Goal: Task Accomplishment & Management: Manage account settings

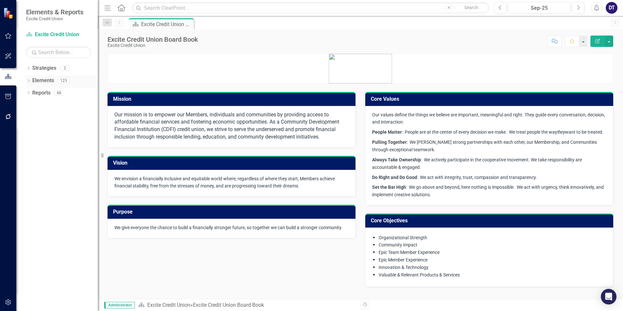
click at [37, 81] on link "Elements" at bounding box center [43, 80] width 22 height 7
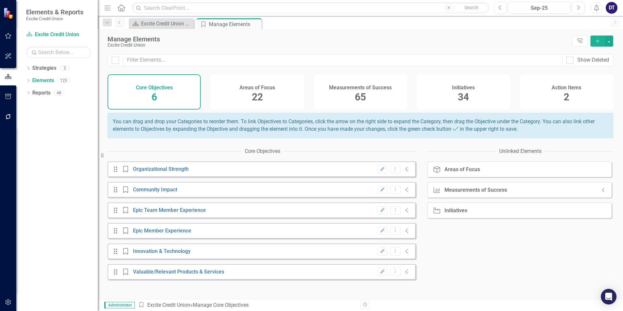
click at [337, 101] on div "Measurements of Success 65" at bounding box center [360, 91] width 93 height 35
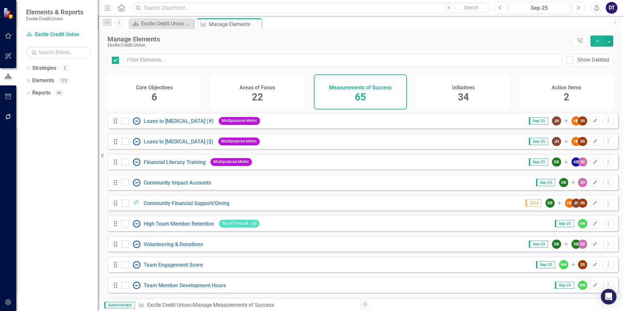
checkbox input "false"
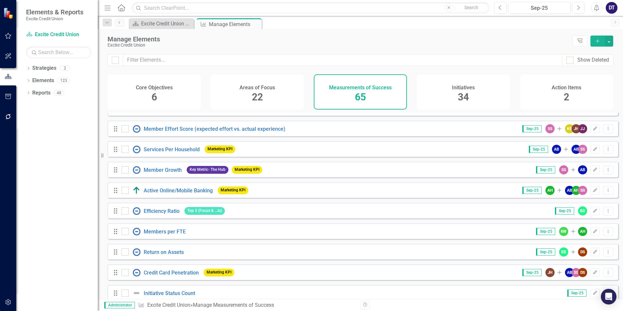
scroll to position [228, 0]
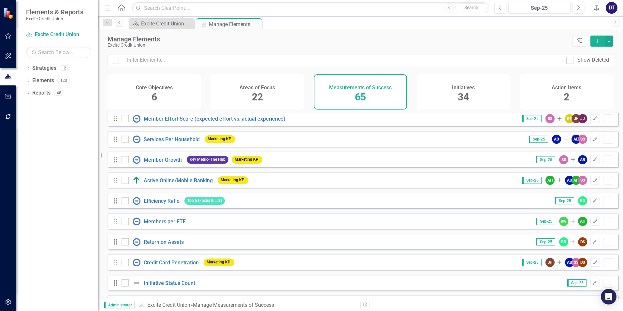
click at [174, 138] on div "Drag Services Per Household Marketing KPI" at bounding box center [175, 139] width 125 height 12
click at [173, 142] on link "Services Per Household" at bounding box center [172, 139] width 56 height 6
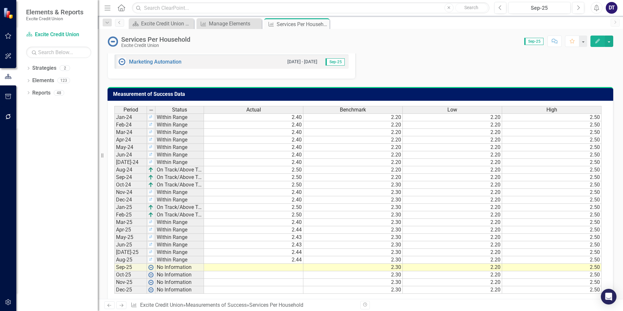
scroll to position [523, 0]
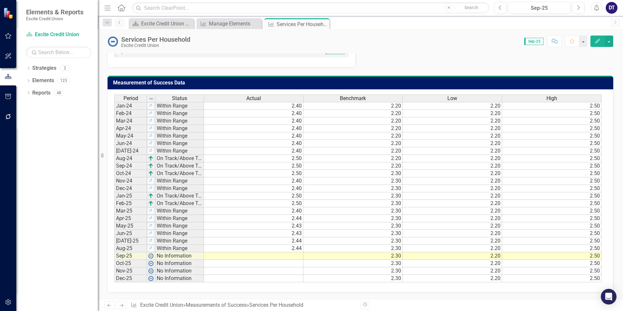
click at [289, 255] on td at bounding box center [253, 255] width 99 height 7
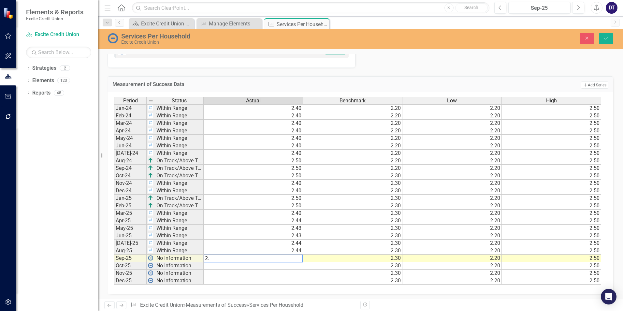
type textarea "2.4"
click at [609, 43] on button "Save" at bounding box center [606, 38] width 14 height 11
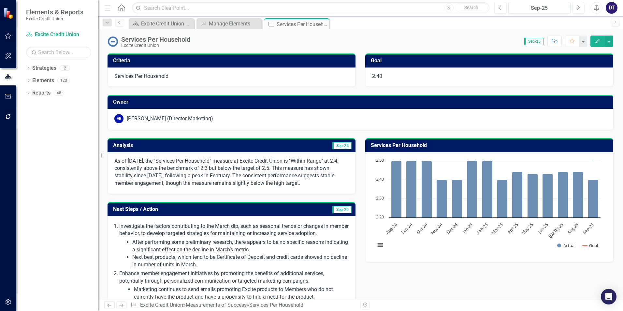
click at [7, 117] on icon "button" at bounding box center [8, 116] width 7 height 5
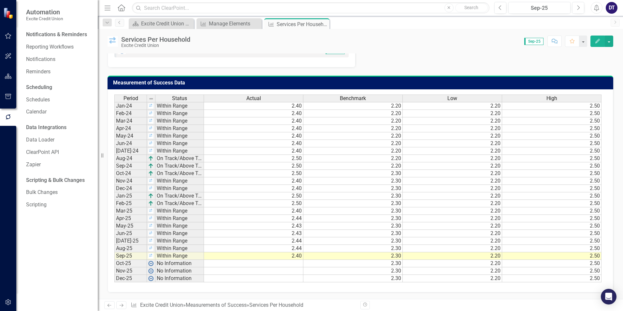
click at [297, 257] on td "2.40" at bounding box center [253, 255] width 99 height 7
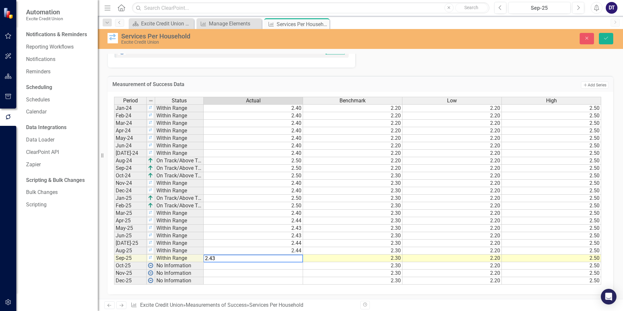
type textarea "2.43"
click at [114, 276] on div "Period Status Actual Benchmark Low High Jan-24 Within Range 2.40 2.20 2.20 2.50…" at bounding box center [114, 191] width 0 height 188
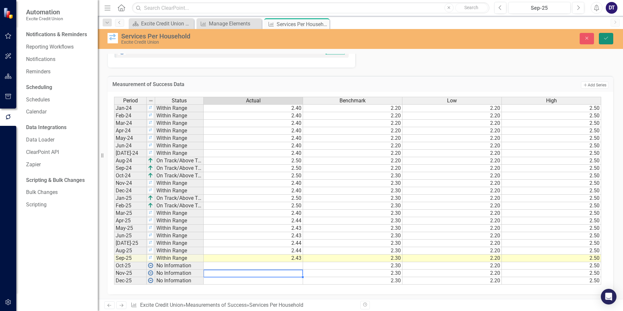
click at [605, 36] on icon "Save" at bounding box center [606, 38] width 6 height 5
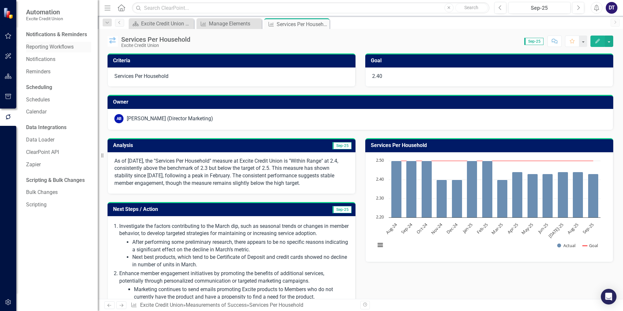
click at [39, 47] on link "Reporting Workflows" at bounding box center [58, 46] width 65 height 7
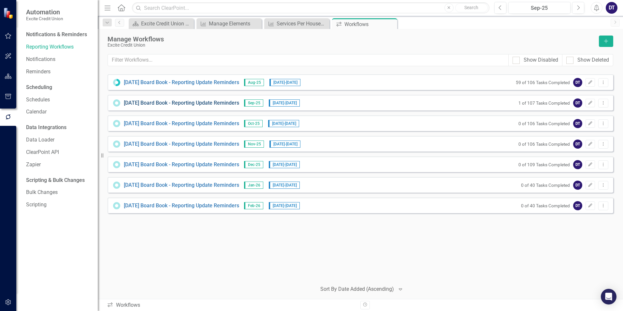
click at [189, 103] on link "[DATE] Board Book - Reporting Update Reminders" at bounding box center [181, 102] width 115 height 7
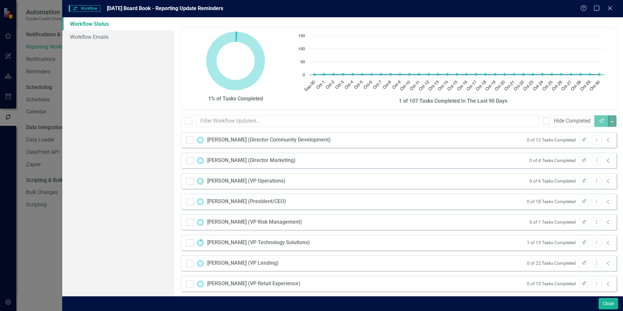
click at [605, 162] on icon "Collapse" at bounding box center [608, 160] width 7 height 5
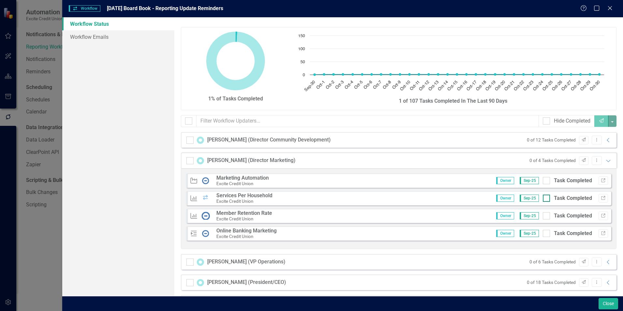
click at [543, 198] on input "Task Completed" at bounding box center [545, 196] width 4 height 4
checkbox input "true"
click at [609, 6] on icon "Close" at bounding box center [610, 8] width 8 height 6
